Goal: Information Seeking & Learning: Learn about a topic

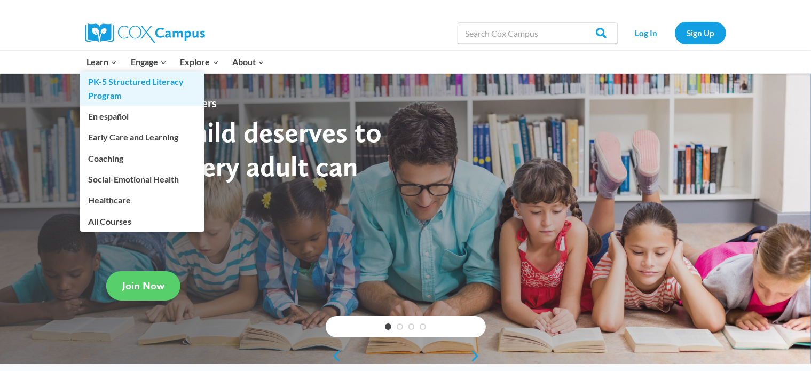
click at [120, 89] on link "PK-5 Structured Literacy Program" at bounding box center [142, 89] width 124 height 34
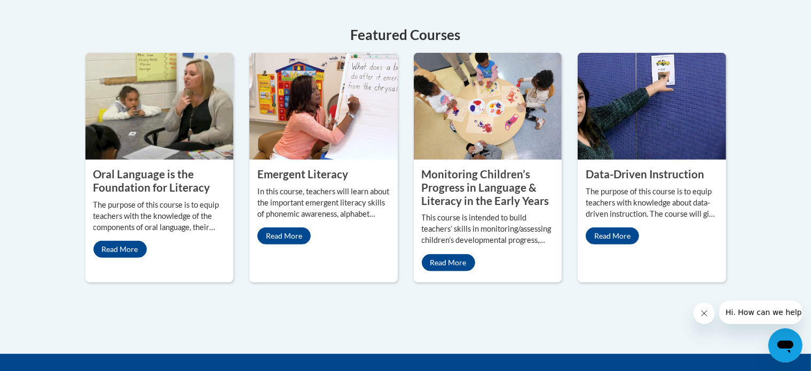
scroll to position [514, 0]
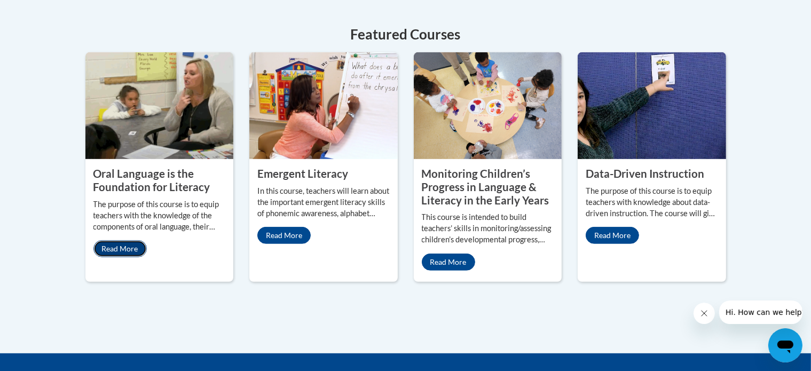
click at [115, 240] on link "Read More" at bounding box center [119, 248] width 53 height 17
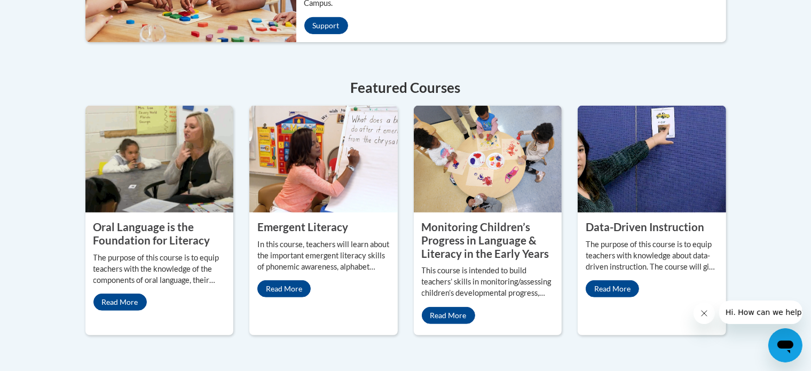
scroll to position [450, 0]
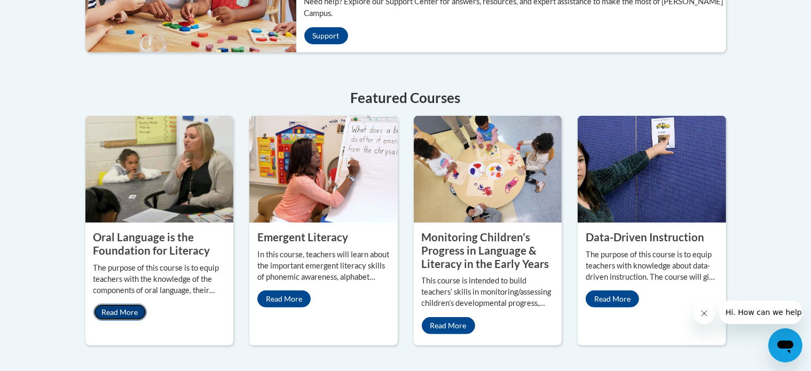
click at [130, 304] on link "Read More" at bounding box center [119, 312] width 53 height 17
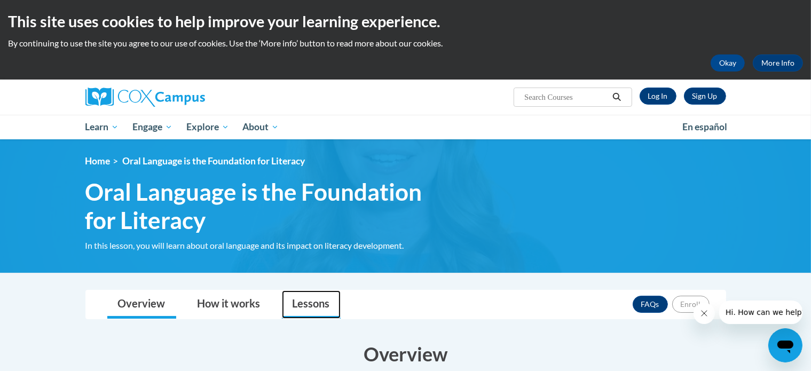
click at [309, 299] on link "Lessons" at bounding box center [311, 304] width 59 height 28
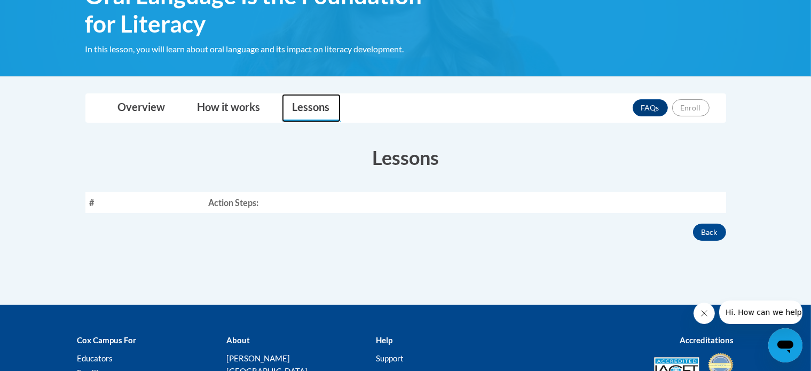
scroll to position [203, 0]
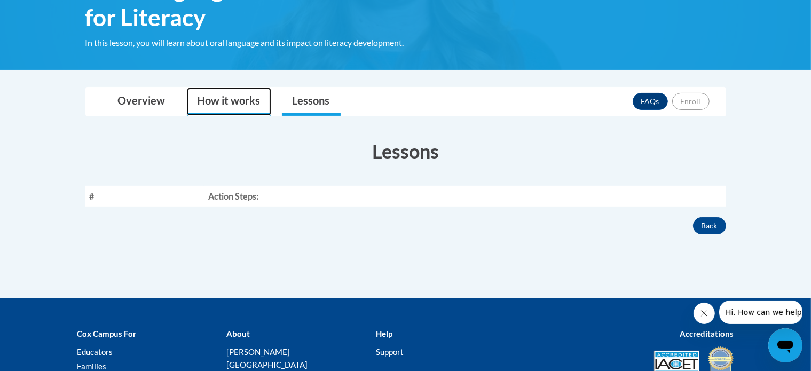
click at [225, 102] on link "How it works" at bounding box center [229, 102] width 84 height 28
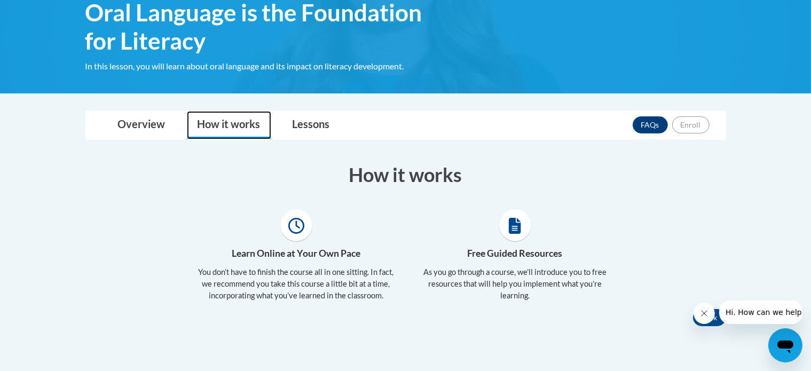
scroll to position [181, 0]
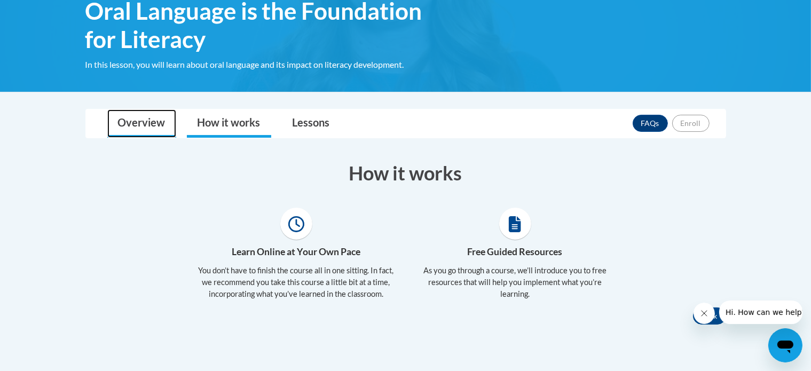
click at [116, 126] on link "Overview" at bounding box center [141, 123] width 69 height 28
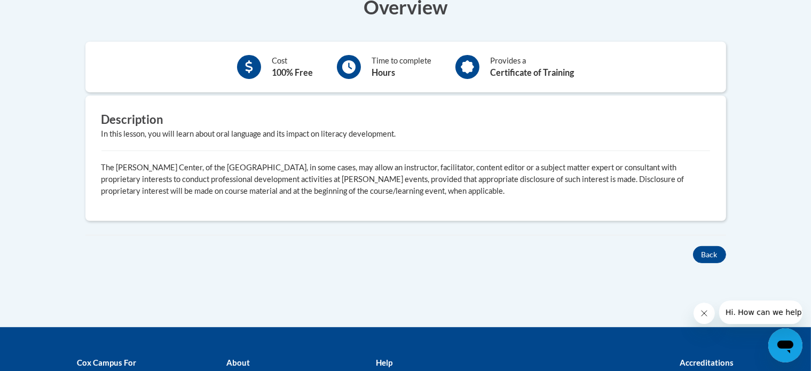
scroll to position [347, 0]
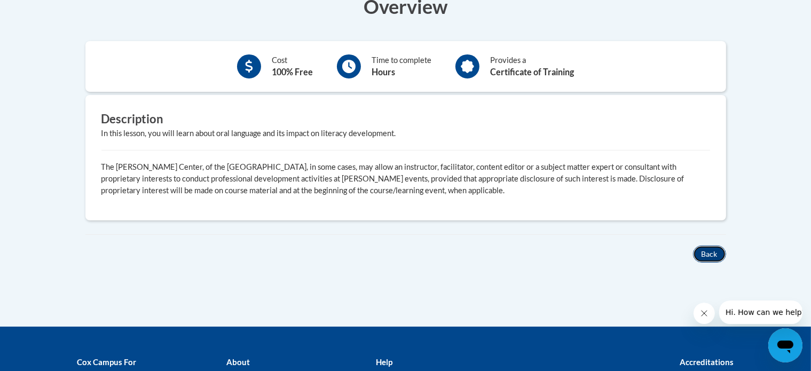
click at [709, 258] on button "Back" at bounding box center [709, 253] width 33 height 17
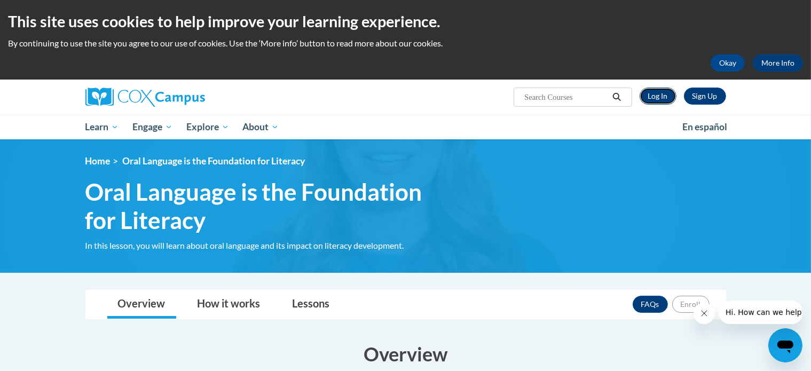
click at [651, 97] on link "Log In" at bounding box center [657, 96] width 37 height 17
